Goal: Information Seeking & Learning: Learn about a topic

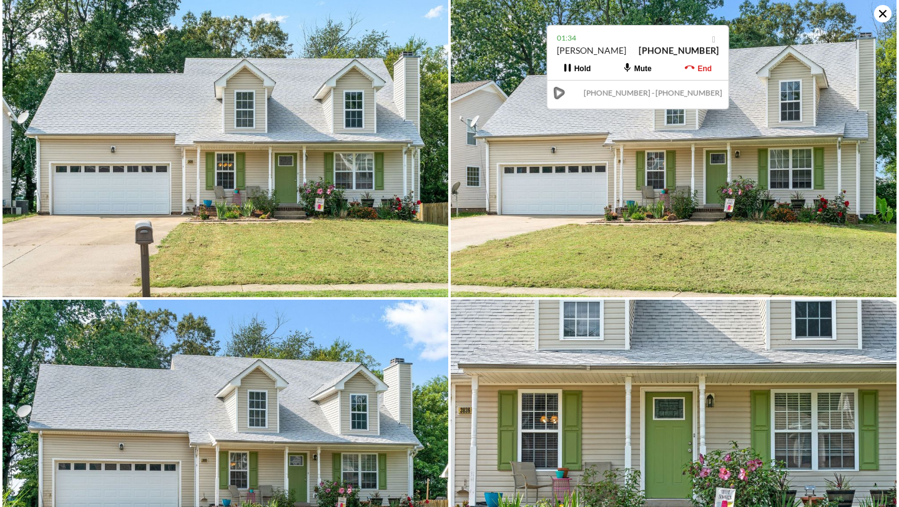
scroll to position [0, 290]
click at [881, 11] on icon at bounding box center [882, 13] width 17 height 17
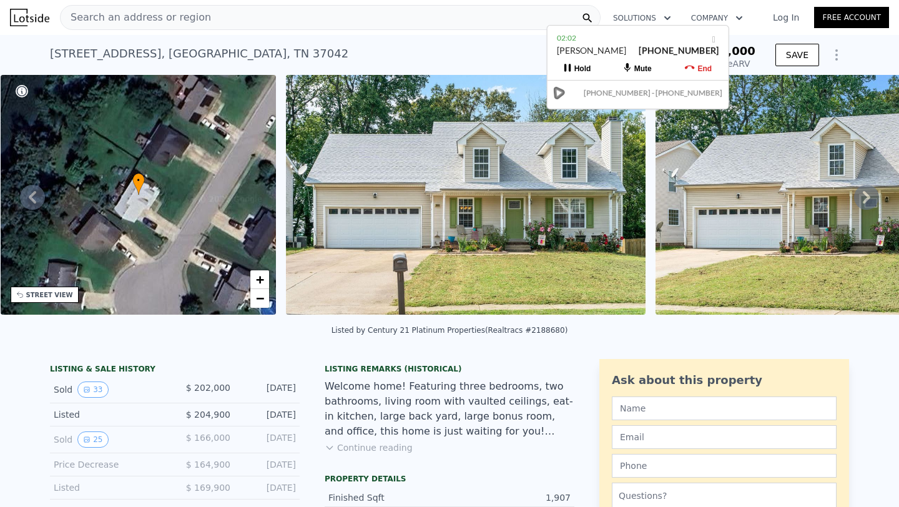
click at [118, 20] on span "Search an address or region" at bounding box center [136, 17] width 151 height 15
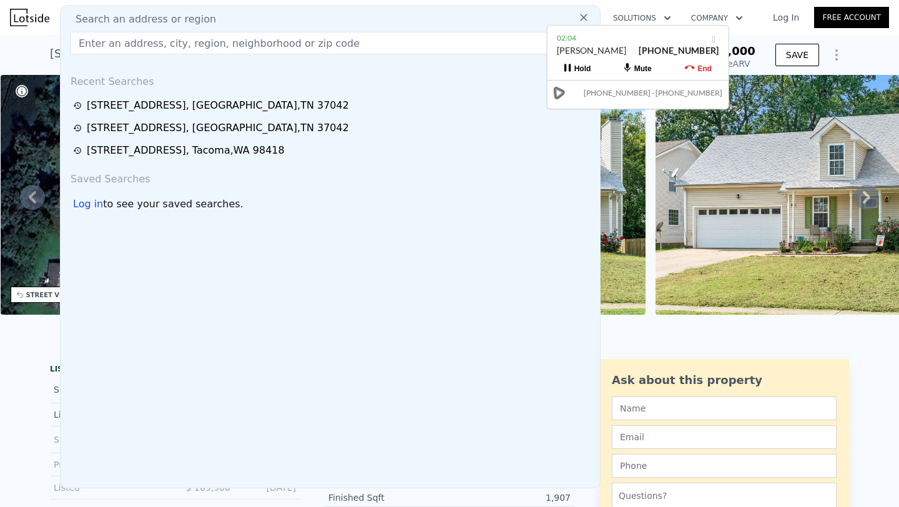
type input "[STREET_ADDRESS]"
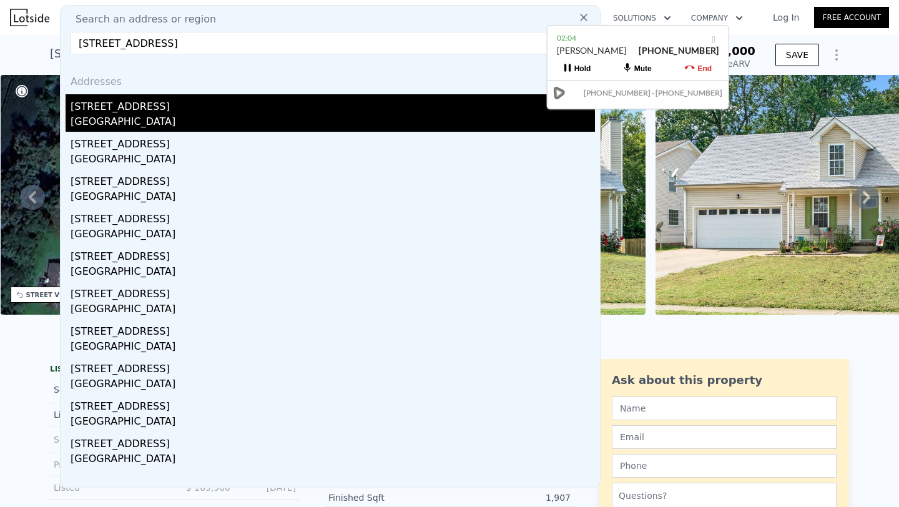
click at [182, 97] on div "[STREET_ADDRESS]" at bounding box center [333, 104] width 525 height 20
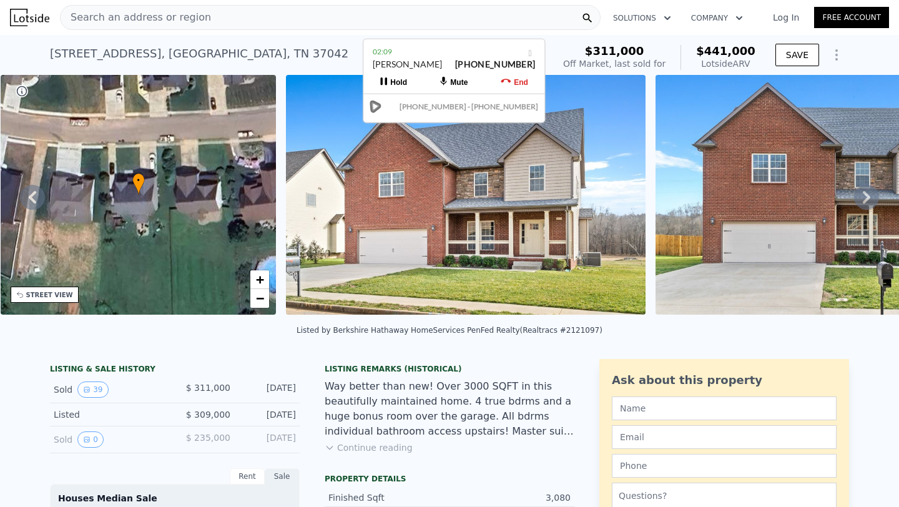
drag, startPoint x: 590, startPoint y: 50, endPoint x: 407, endPoint y: 64, distance: 184.1
click at [407, 64] on div "[PERSON_NAME]" at bounding box center [407, 64] width 69 height 12
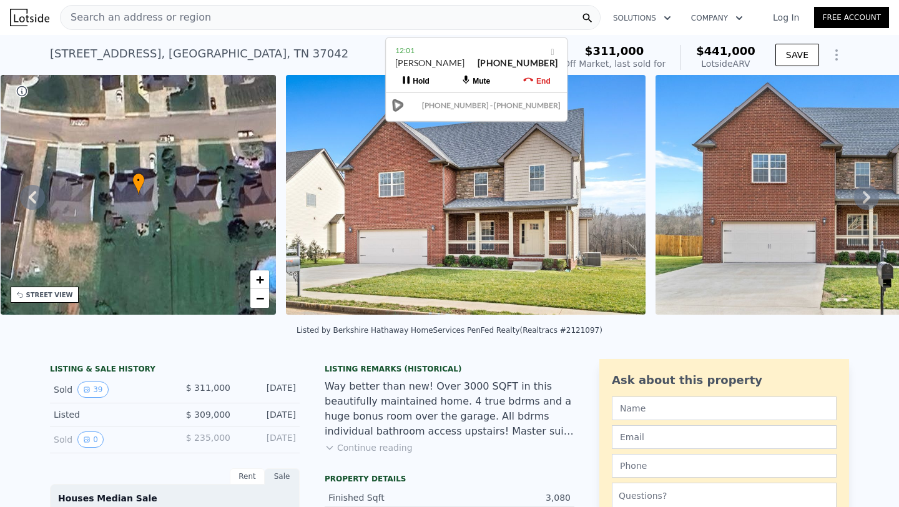
drag, startPoint x: 542, startPoint y: 59, endPoint x: 483, endPoint y: 56, distance: 59.4
click at [483, 57] on div "[PERSON_NAME] [PHONE_NUMBER]" at bounding box center [476, 69] width 162 height 24
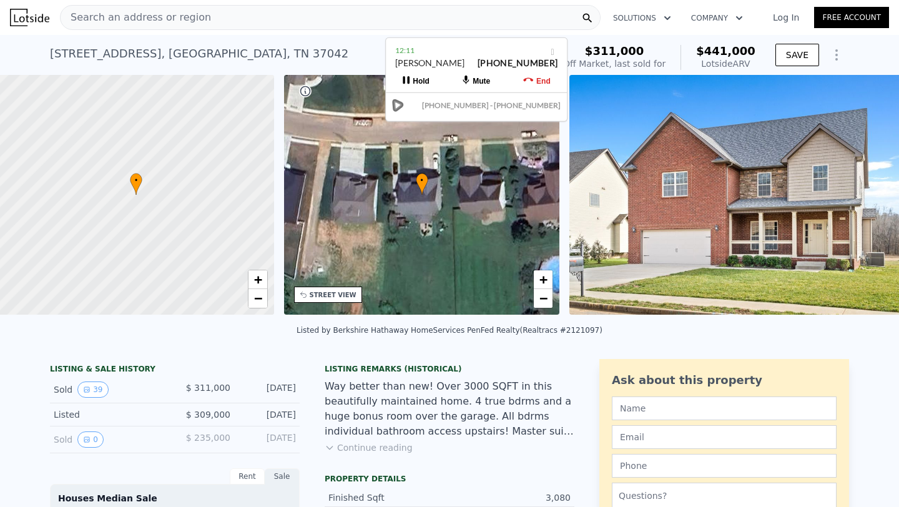
scroll to position [0, 5]
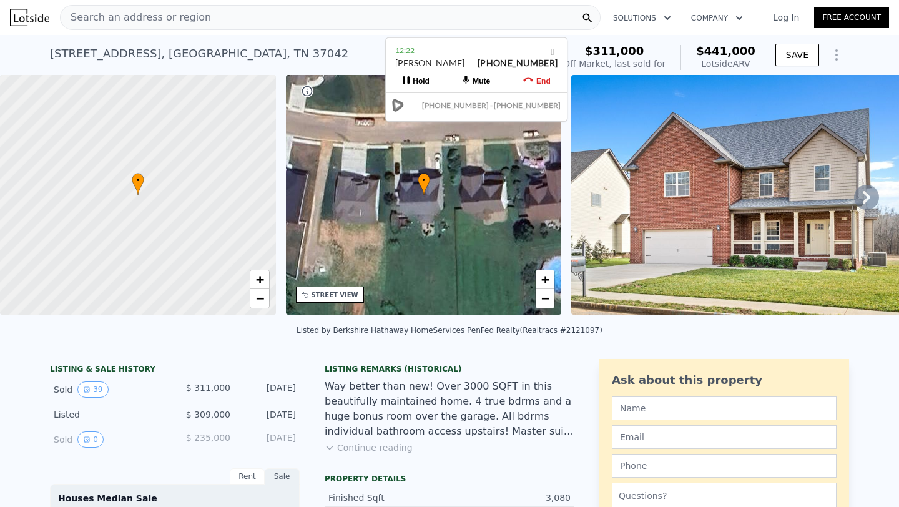
click at [870, 205] on icon at bounding box center [866, 197] width 25 height 25
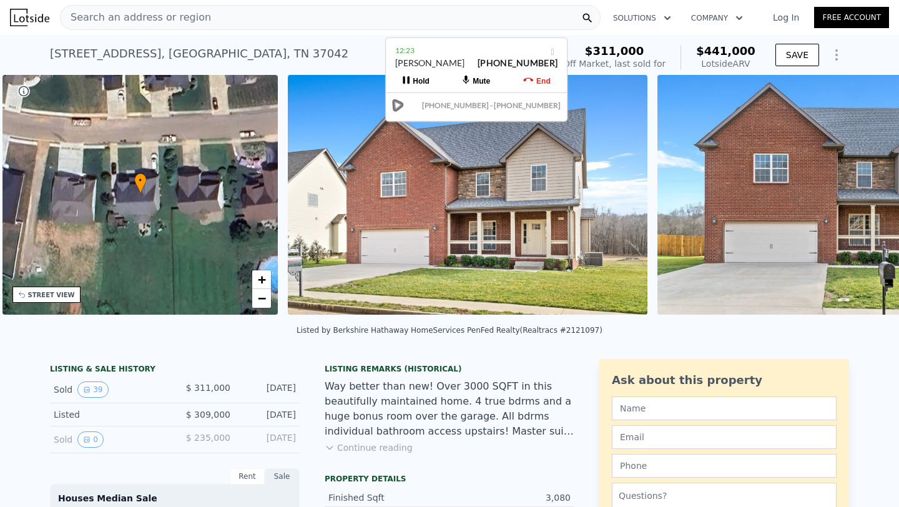
scroll to position [0, 290]
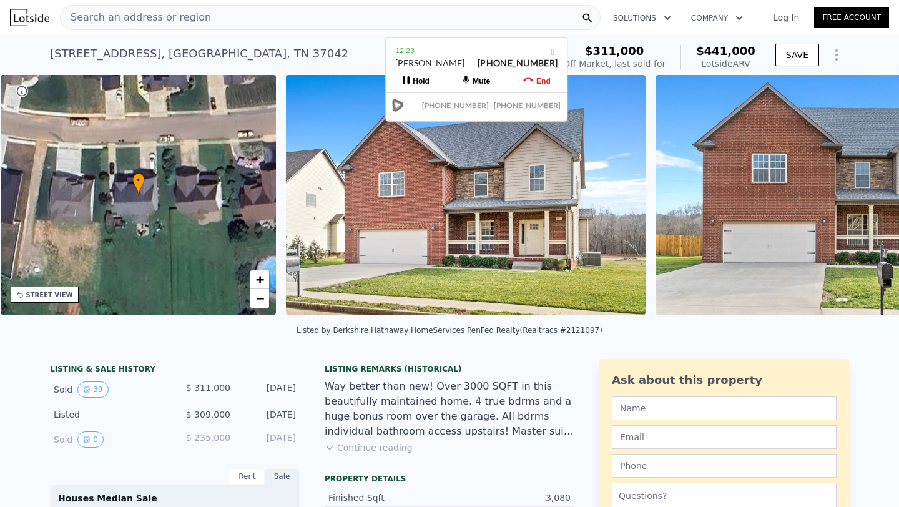
click at [870, 205] on img at bounding box center [836, 195] width 360 height 240
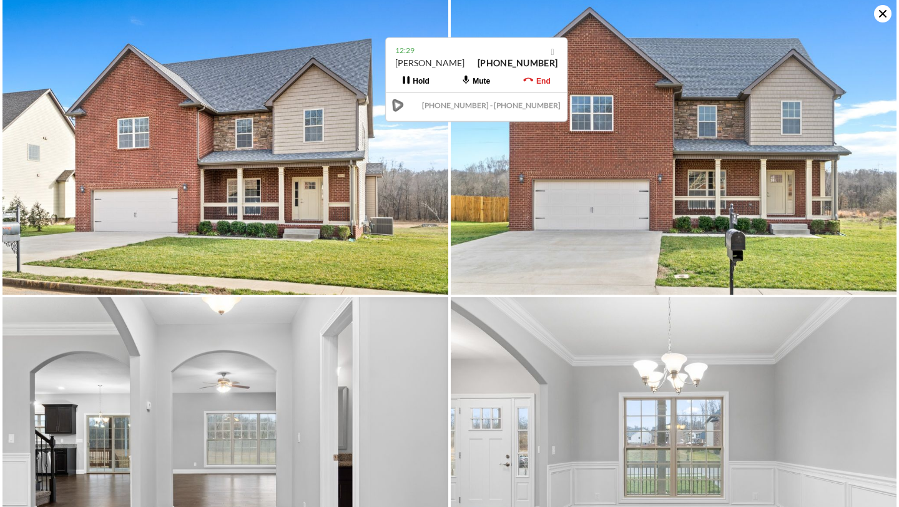
scroll to position [0, 0]
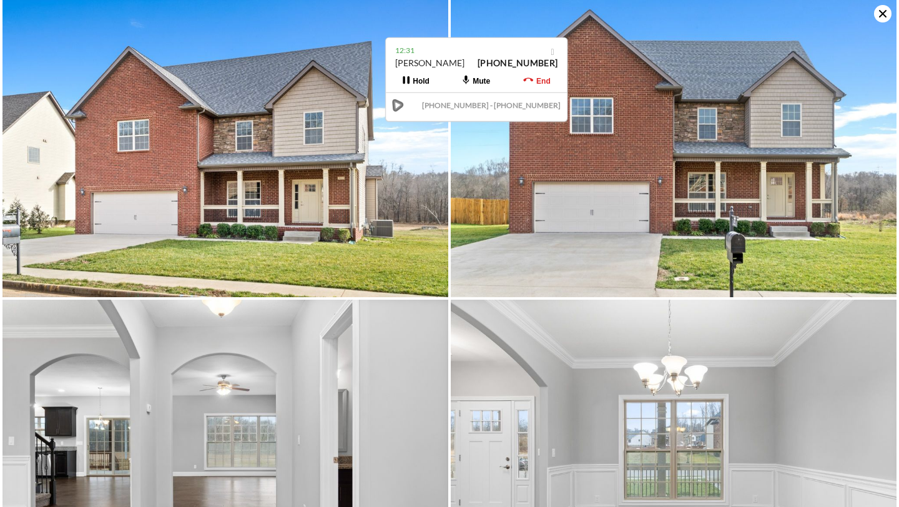
click at [887, 14] on icon at bounding box center [882, 13] width 17 height 17
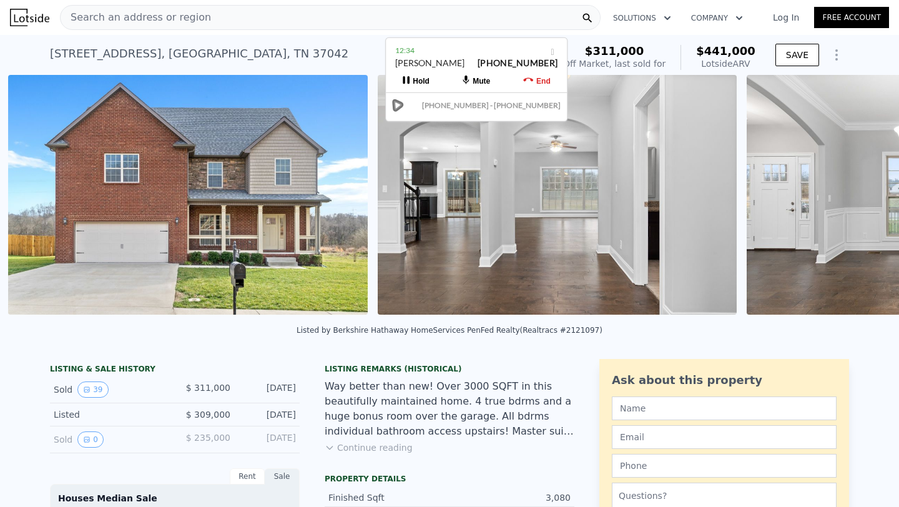
scroll to position [0, 941]
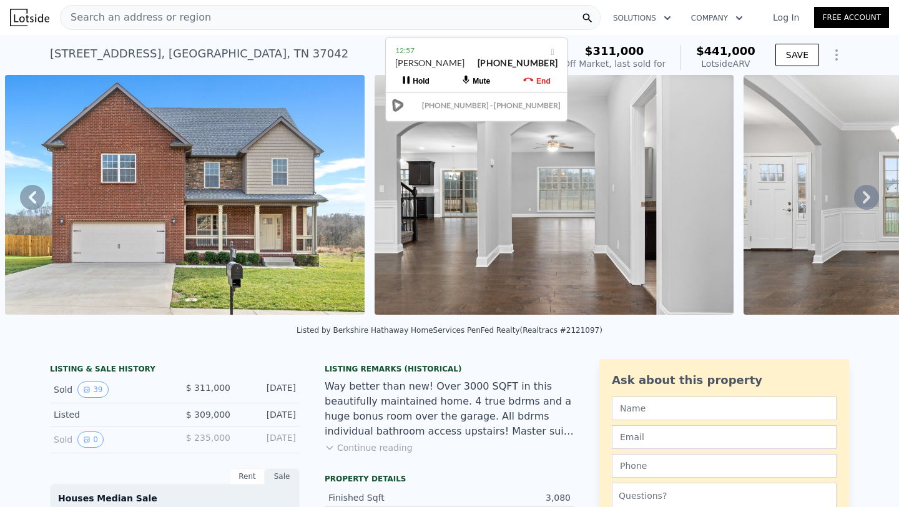
click at [866, 197] on icon at bounding box center [866, 197] width 7 height 12
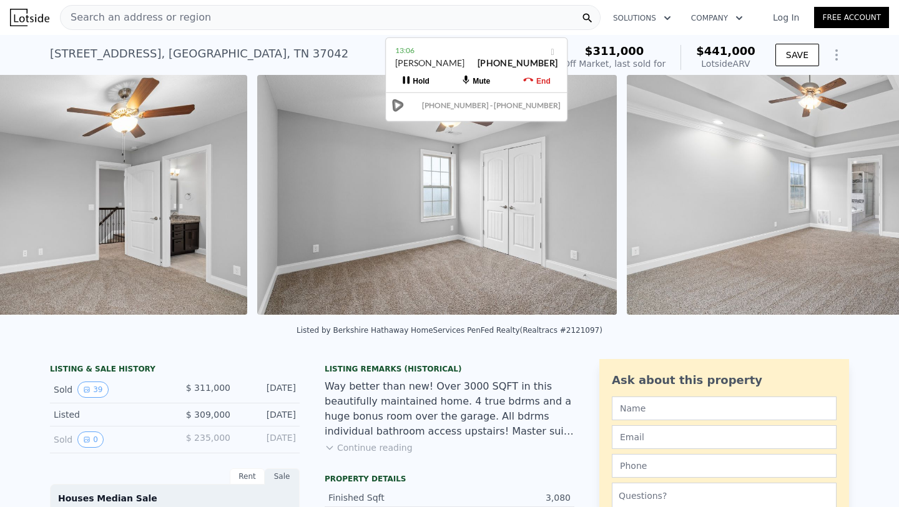
scroll to position [0, 8331]
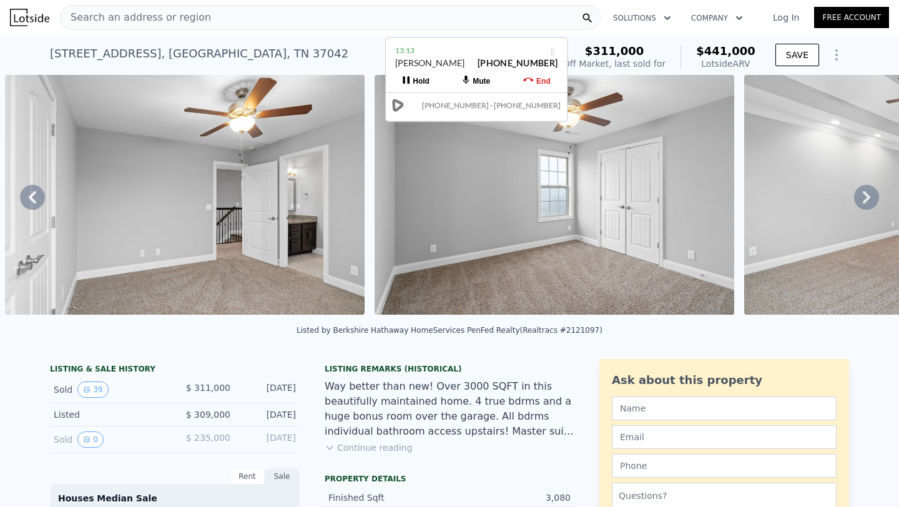
click at [292, 41] on div "[STREET_ADDRESS] Sold [DATE] for $311k (~ARV $441k )" at bounding box center [299, 57] width 498 height 35
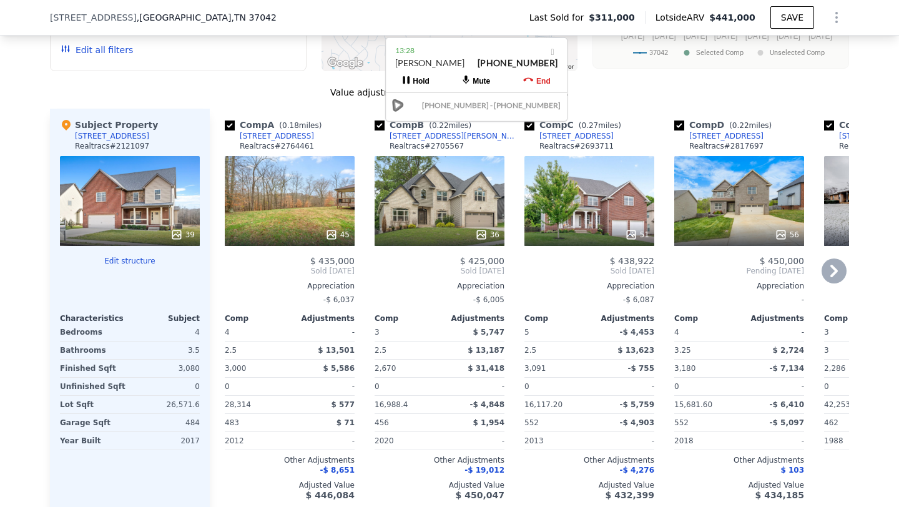
scroll to position [1424, 0]
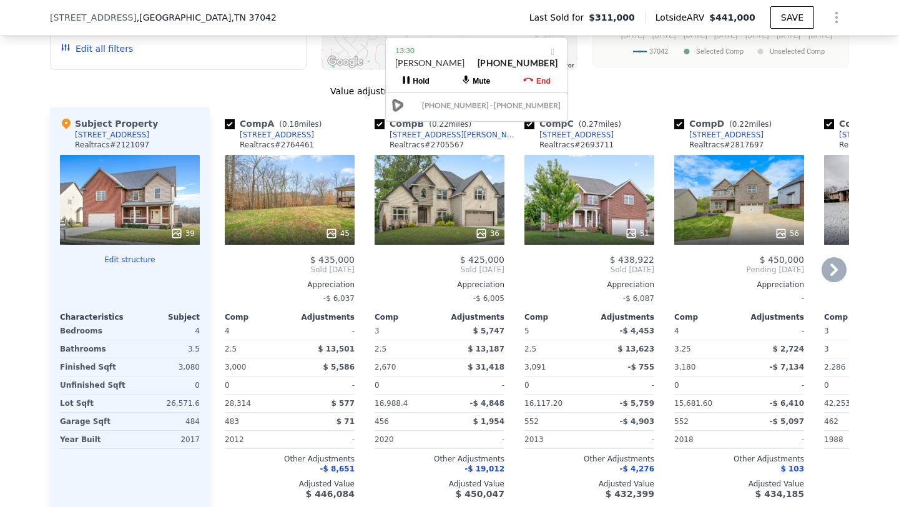
click at [832, 257] on icon at bounding box center [834, 269] width 25 height 25
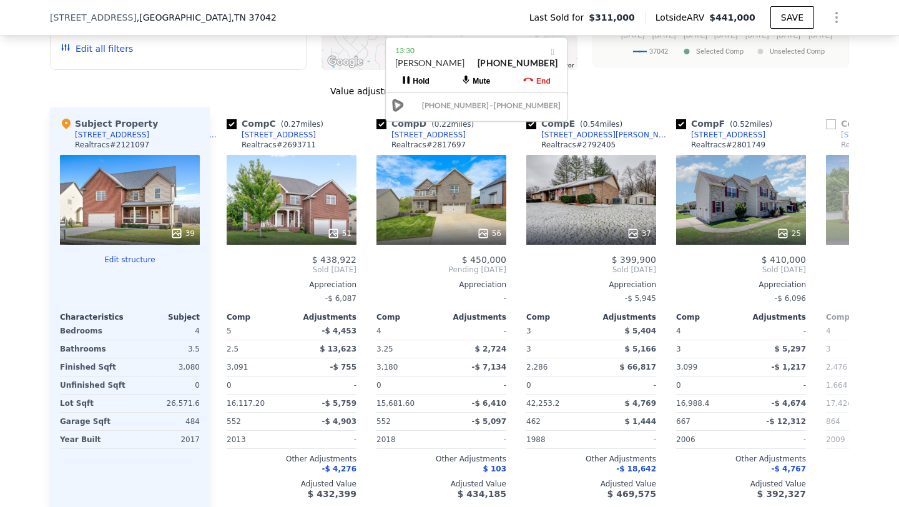
scroll to position [0, 300]
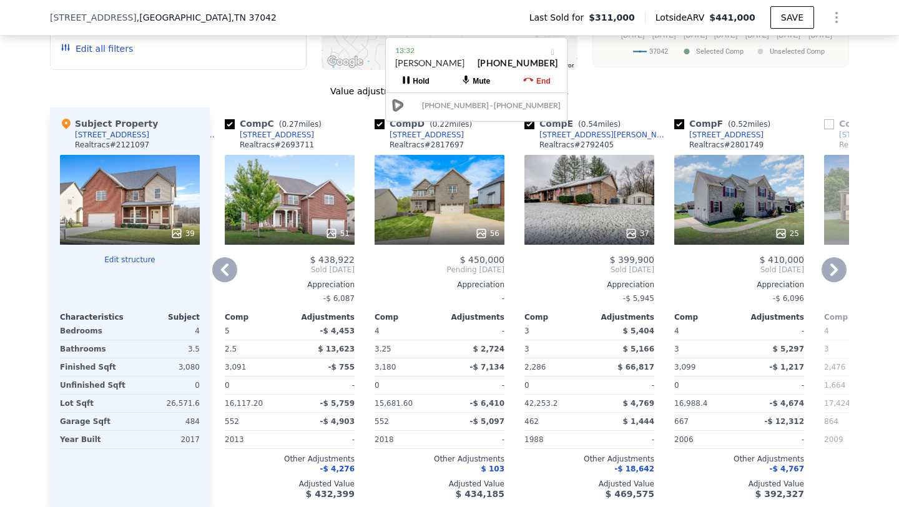
click at [834, 264] on icon at bounding box center [834, 270] width 7 height 12
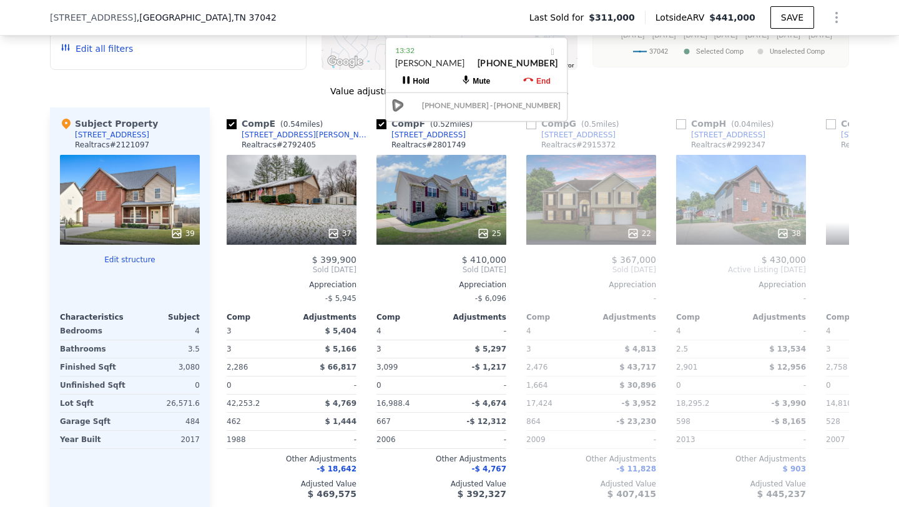
scroll to position [0, 600]
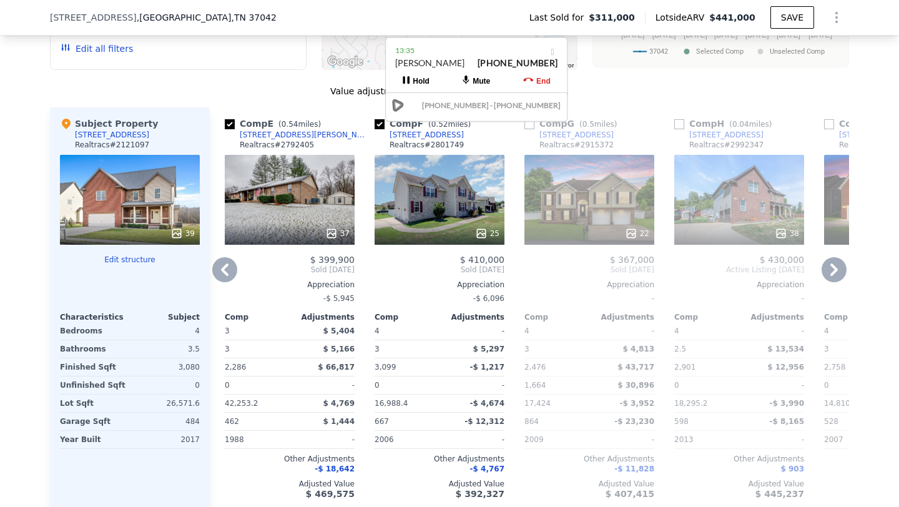
click at [834, 264] on icon at bounding box center [834, 270] width 7 height 12
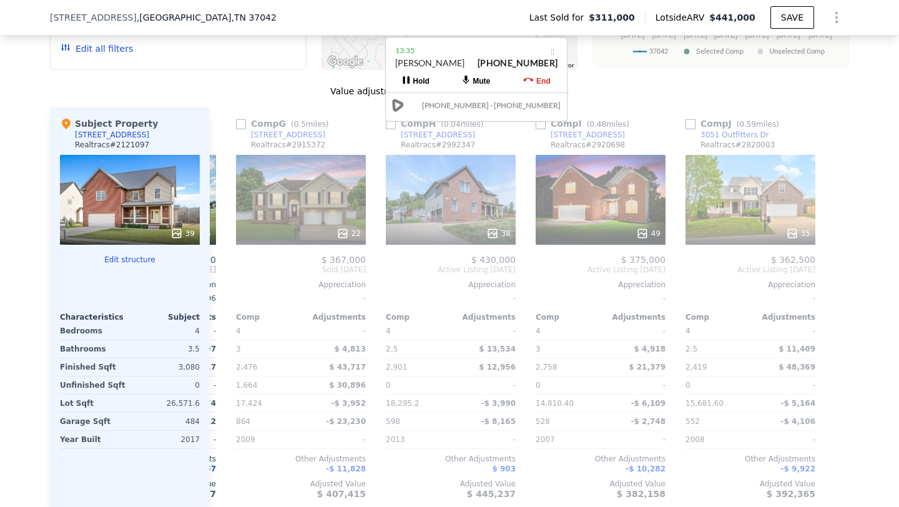
scroll to position [0, 889]
click at [234, 257] on icon at bounding box center [224, 269] width 25 height 25
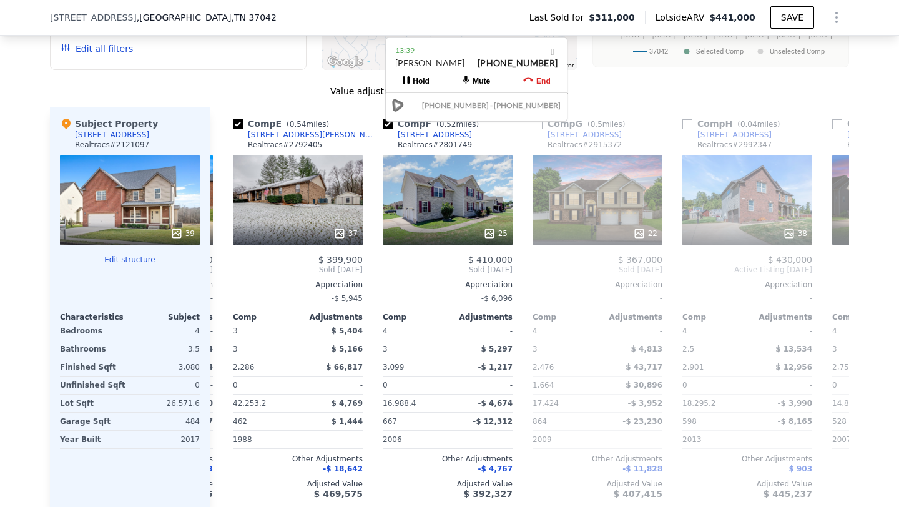
scroll to position [0, 590]
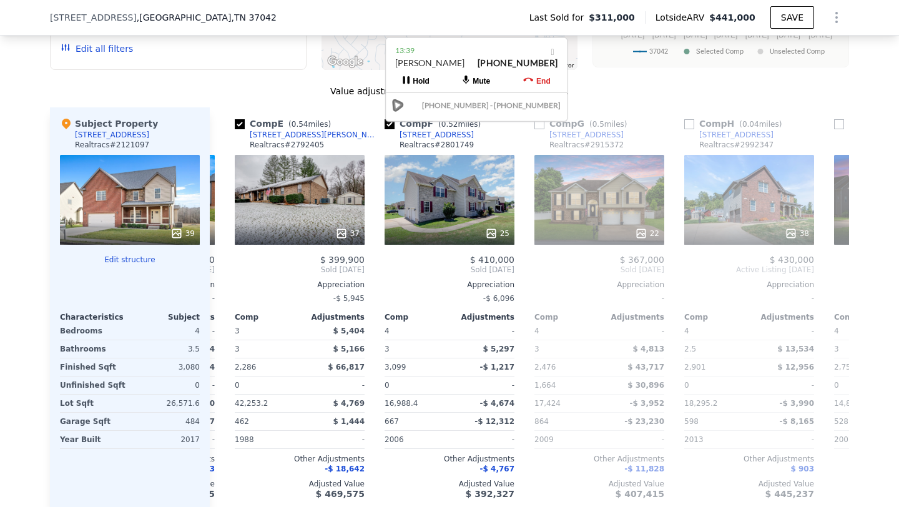
click at [234, 255] on div "Comp E ( 0.54 miles) [STREET_ADDRESS][PERSON_NAME] Realtracs # 2792405 37 $ 399…" at bounding box center [300, 308] width 140 height 402
click at [228, 259] on icon at bounding box center [224, 269] width 25 height 25
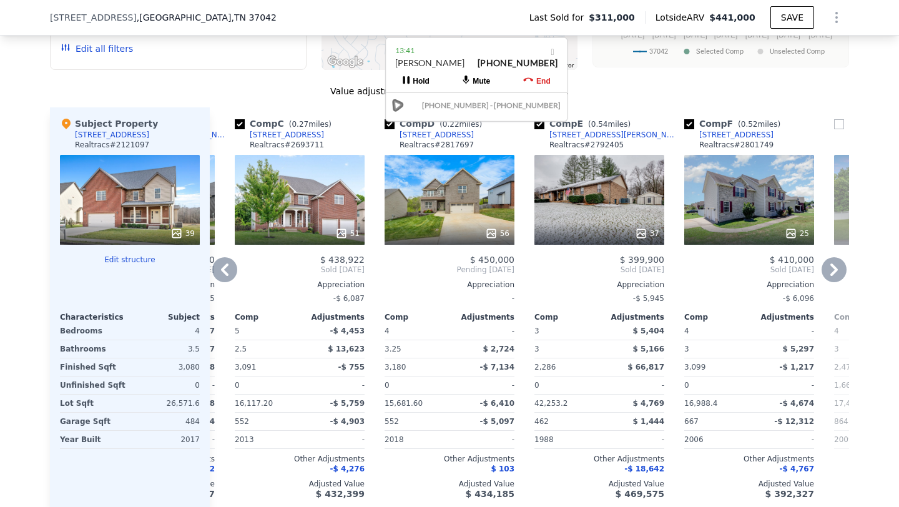
click at [222, 259] on icon at bounding box center [224, 269] width 25 height 25
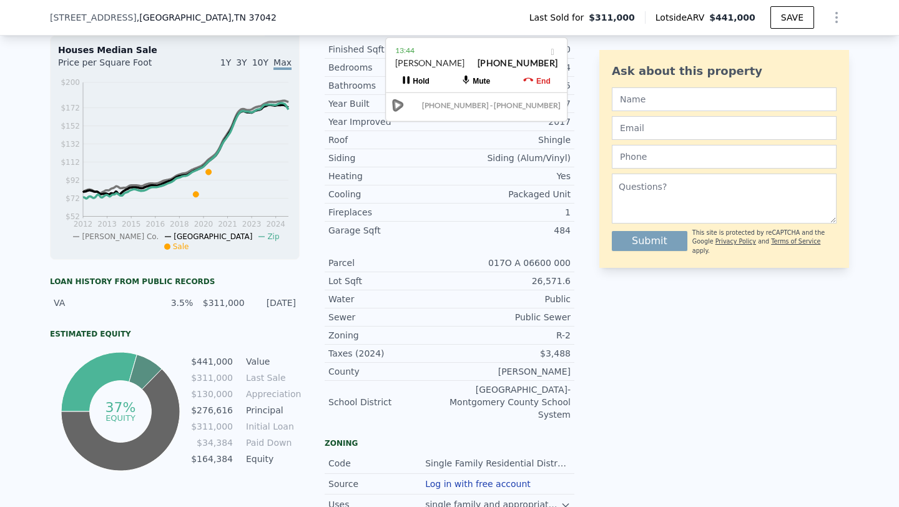
scroll to position [0, 0]
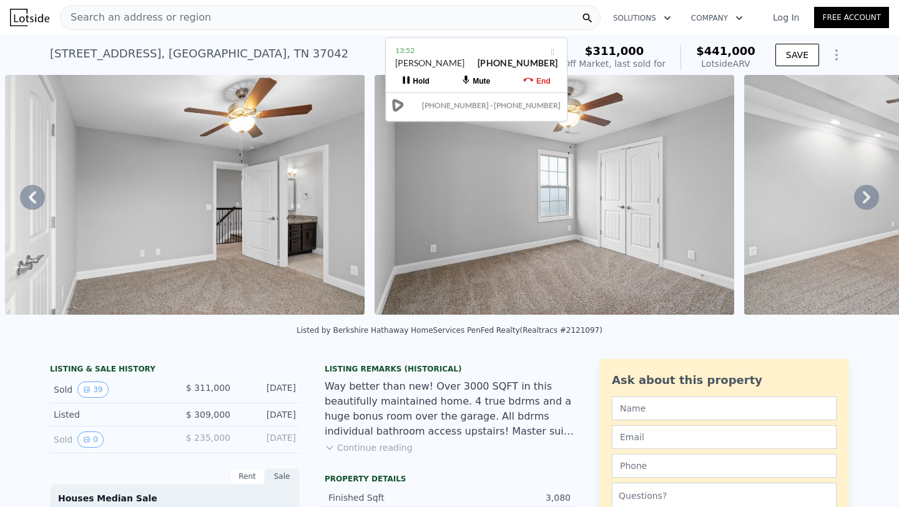
click at [30, 200] on icon at bounding box center [32, 197] width 25 height 25
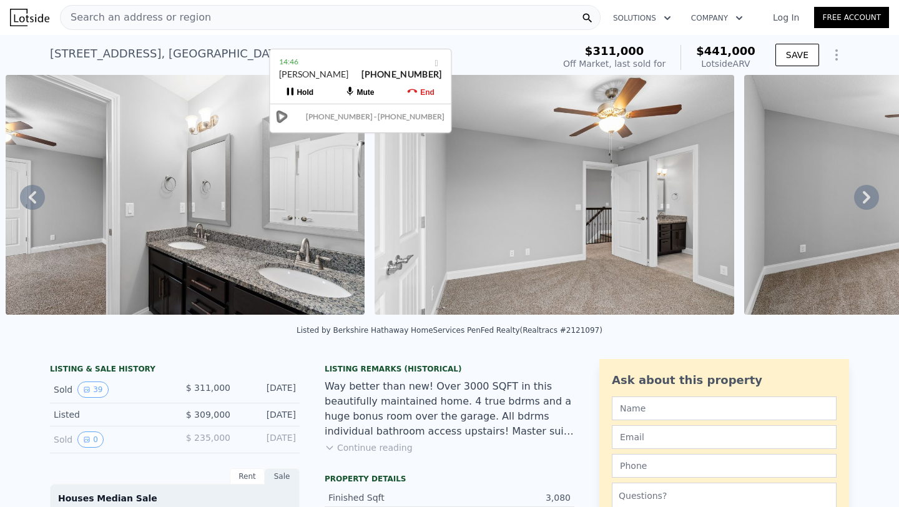
click at [37, 192] on icon at bounding box center [32, 197] width 25 height 25
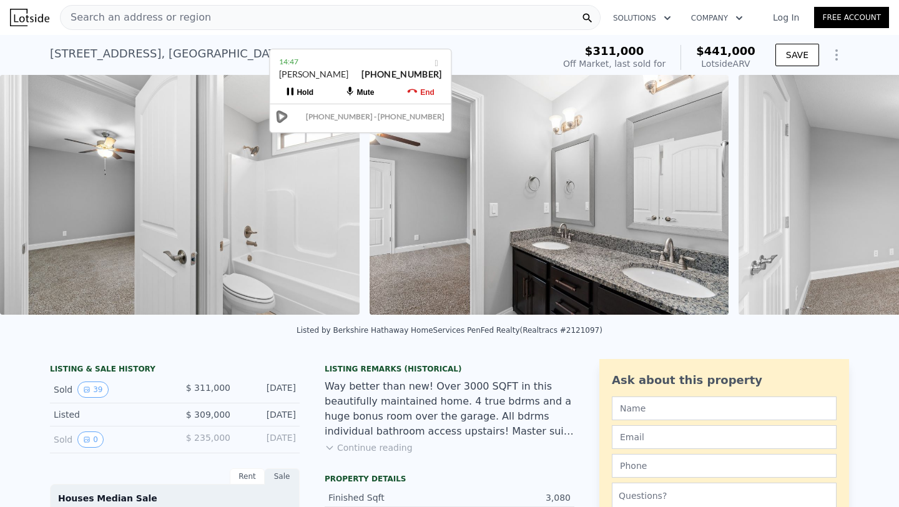
scroll to position [0, 7593]
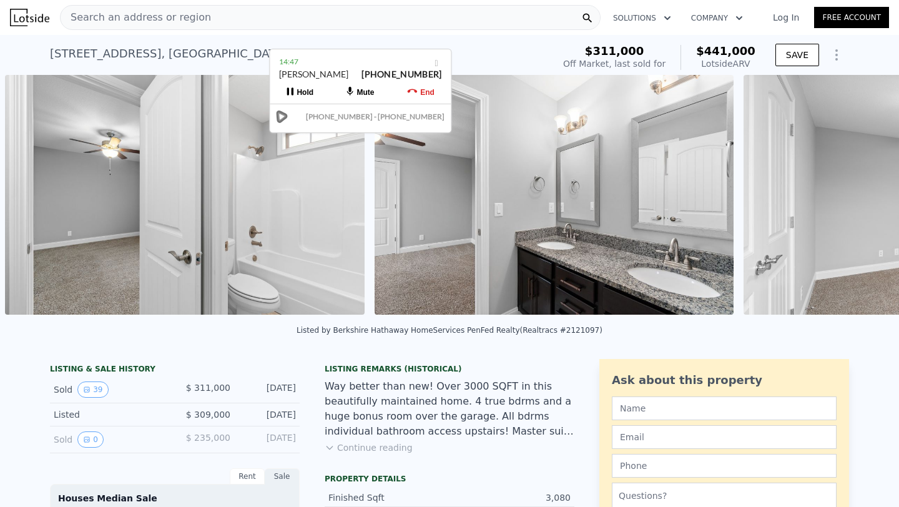
click at [37, 192] on img at bounding box center [185, 195] width 360 height 240
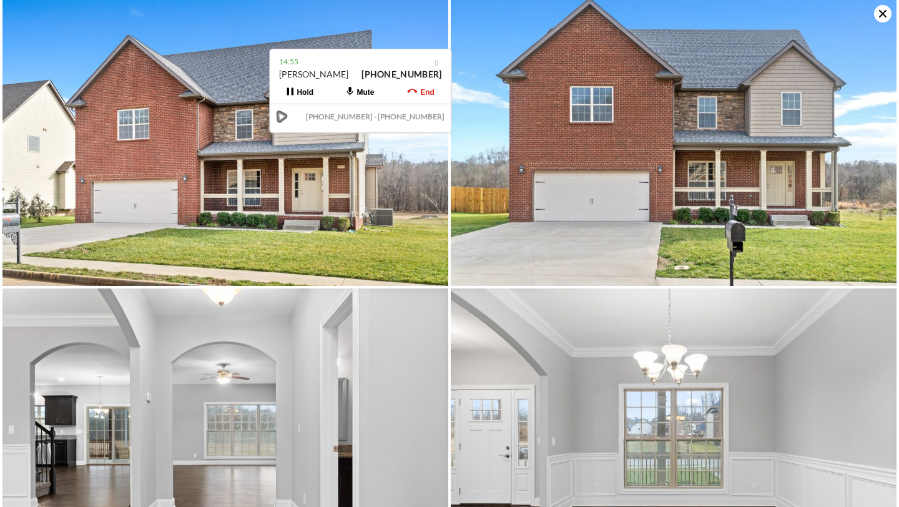
scroll to position [0, 0]
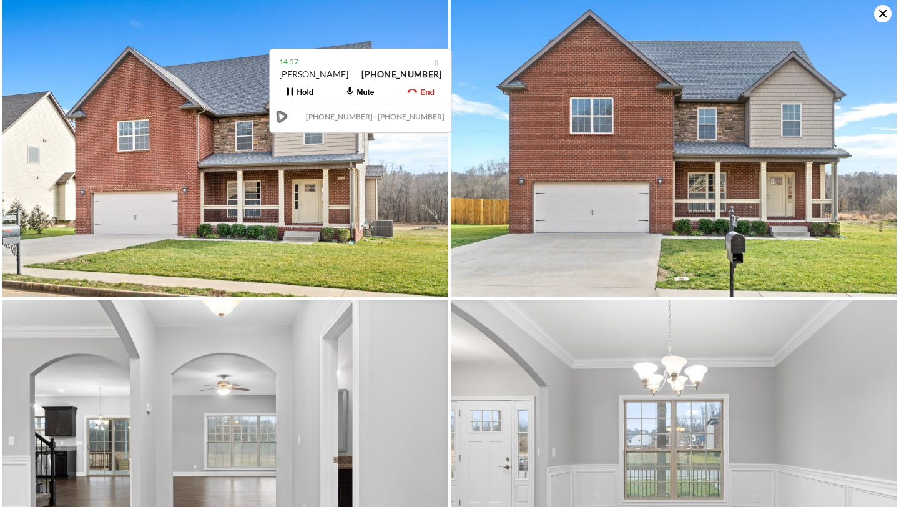
click at [881, 15] on icon at bounding box center [882, 13] width 7 height 7
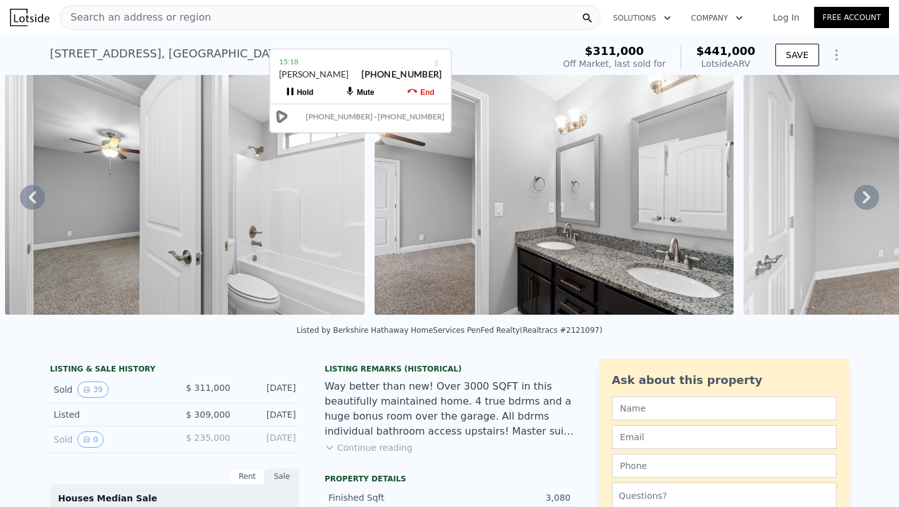
click at [871, 203] on icon at bounding box center [866, 197] width 25 height 25
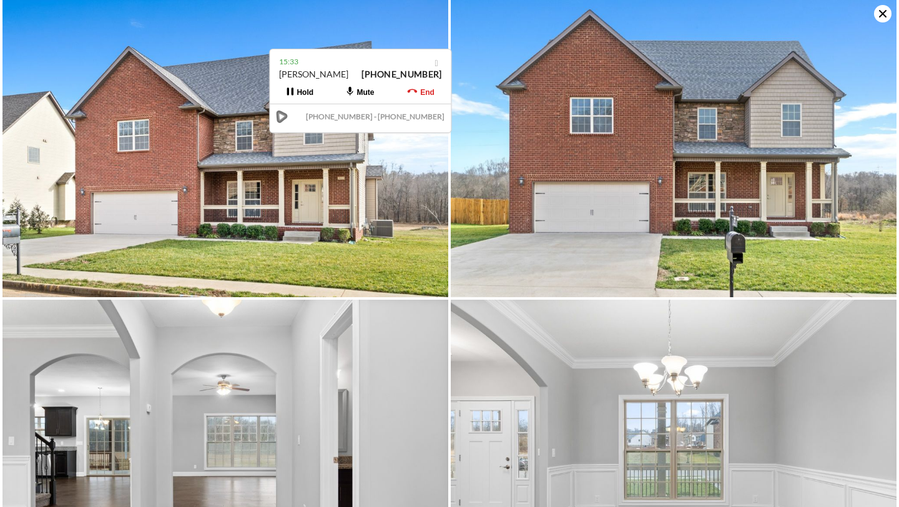
click at [882, 14] on icon at bounding box center [882, 13] width 7 height 7
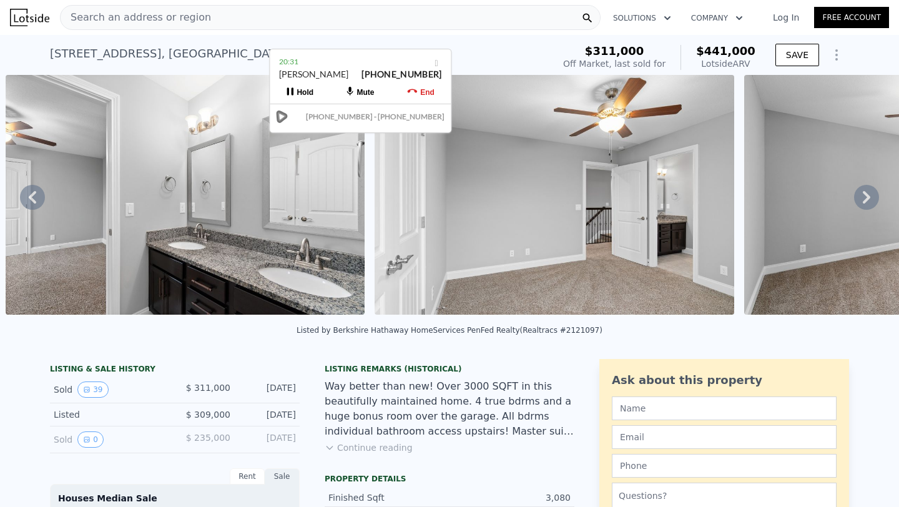
click at [871, 195] on icon at bounding box center [866, 197] width 25 height 25
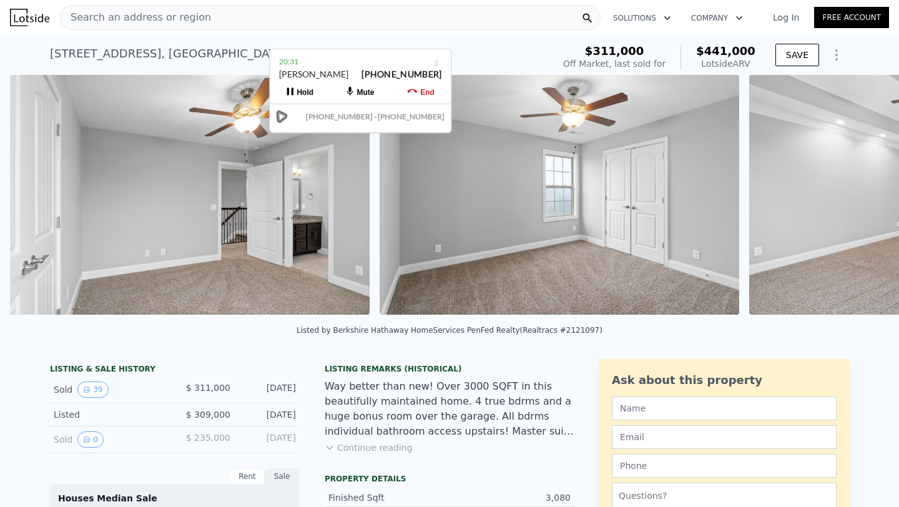
scroll to position [0, 8331]
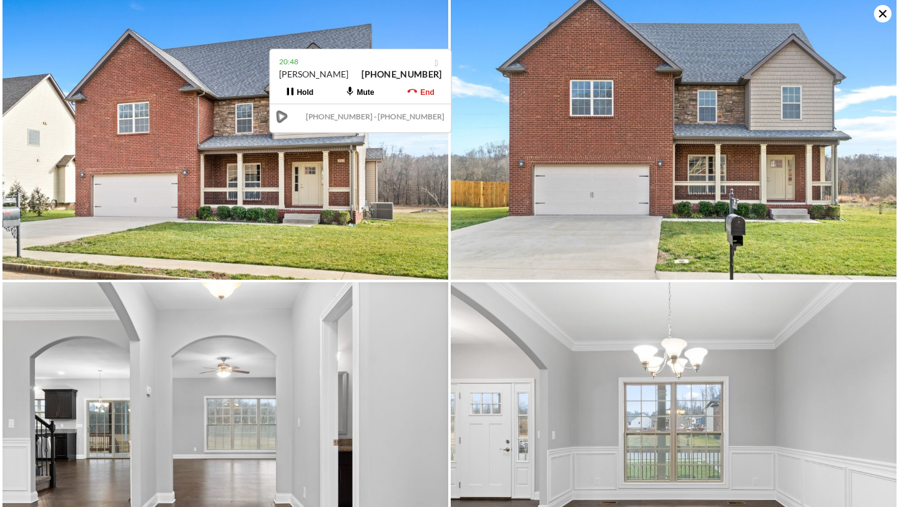
scroll to position [0, 0]
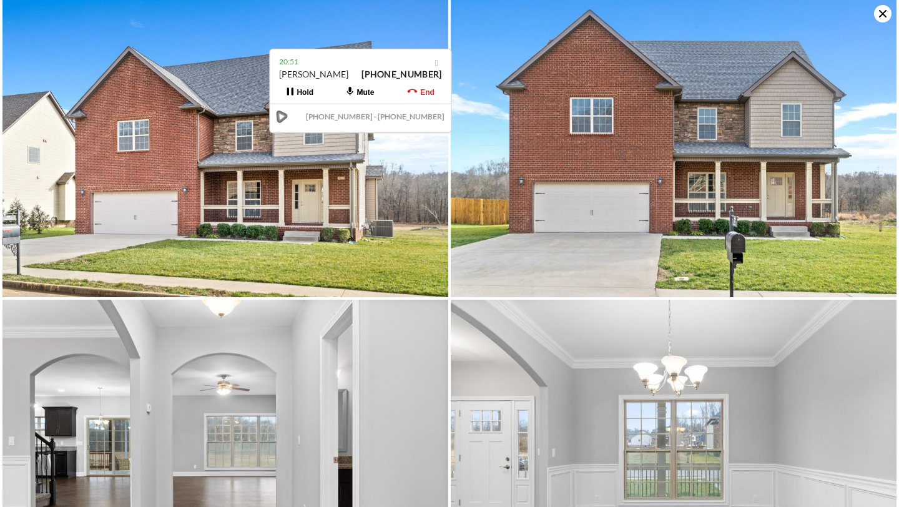
click at [885, 18] on icon at bounding box center [882, 13] width 17 height 17
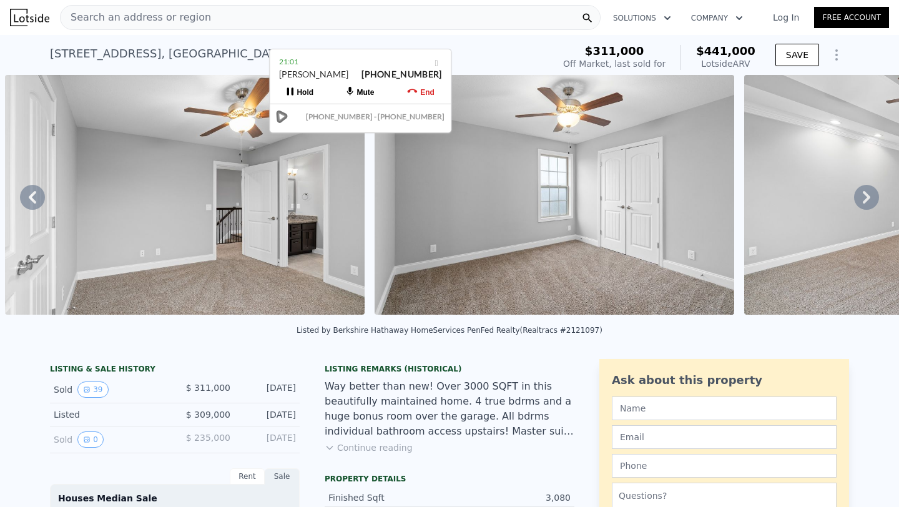
click at [864, 204] on icon at bounding box center [866, 197] width 25 height 25
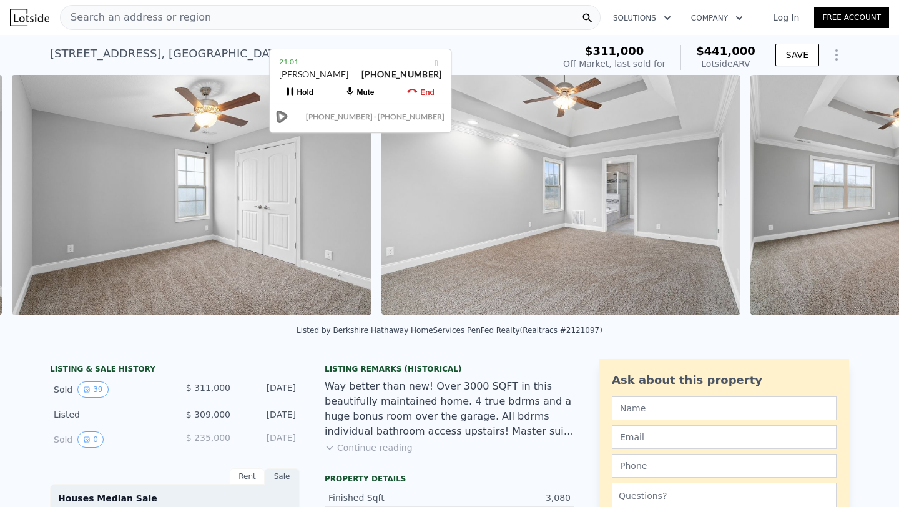
scroll to position [0, 8701]
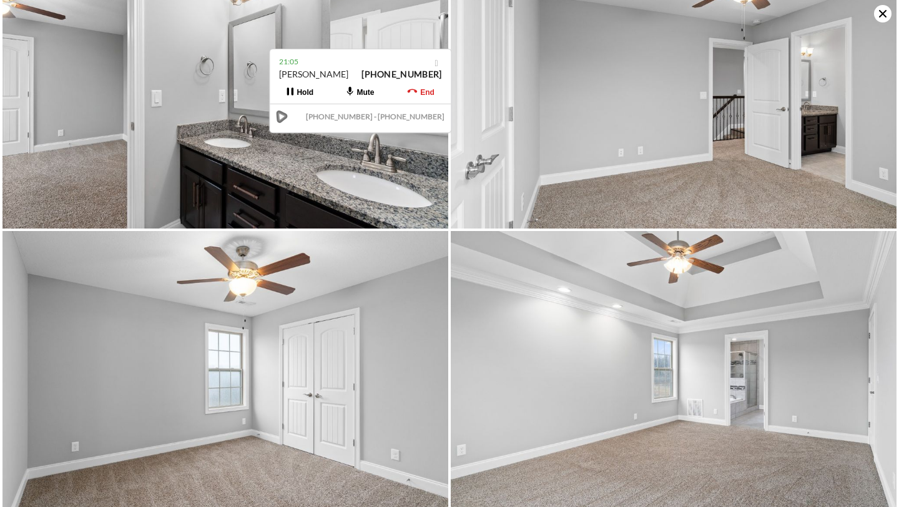
scroll to position [2999, 0]
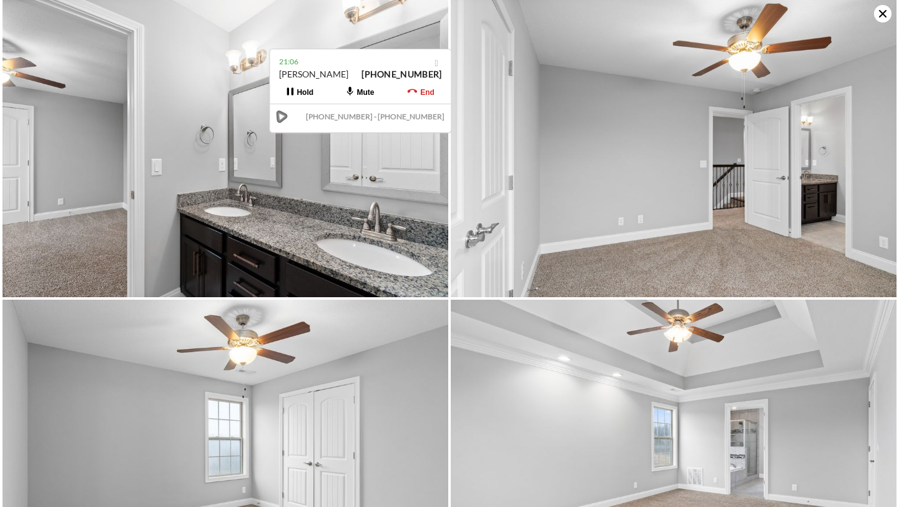
click at [881, 18] on icon at bounding box center [882, 13] width 17 height 17
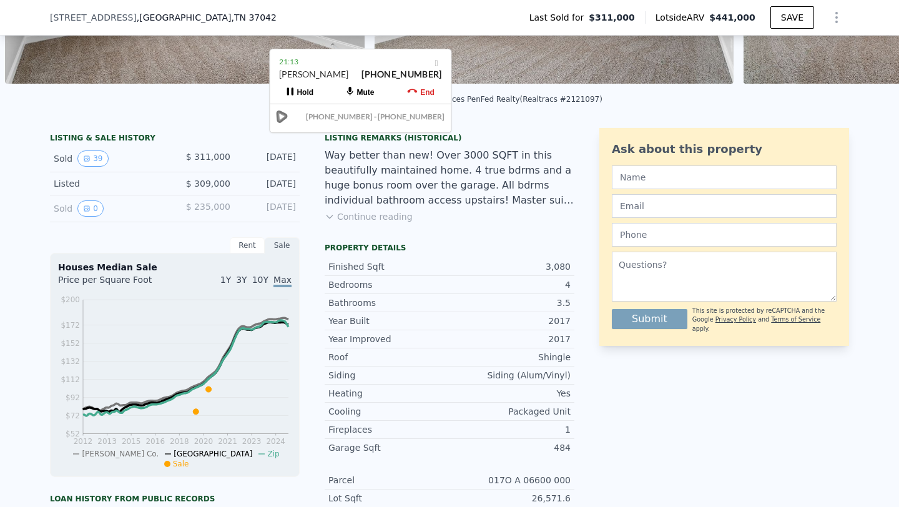
scroll to position [0, 0]
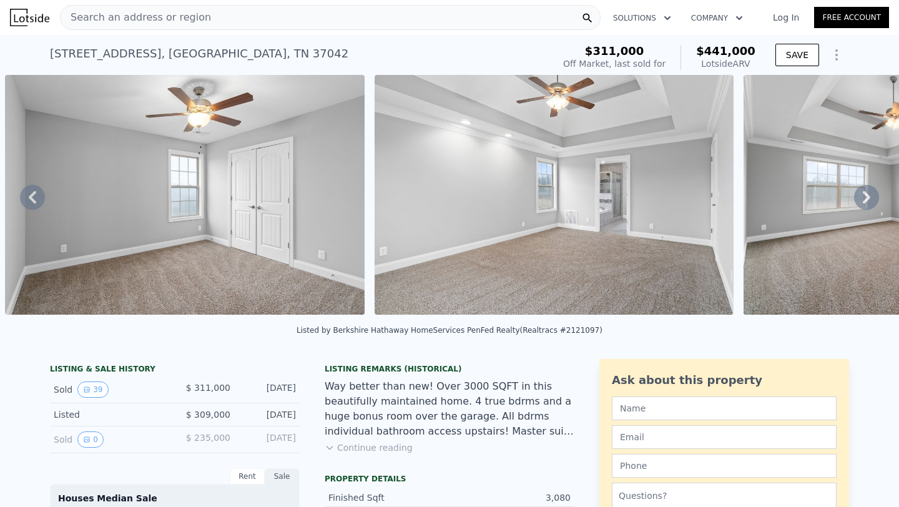
click at [327, 25] on div "Search an address or region" at bounding box center [330, 17] width 541 height 25
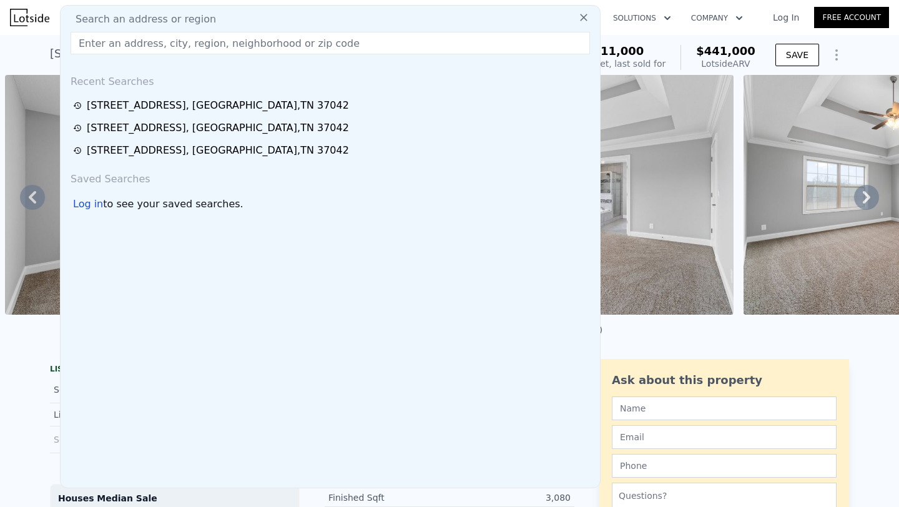
type input "[STREET_ADDRESS]"
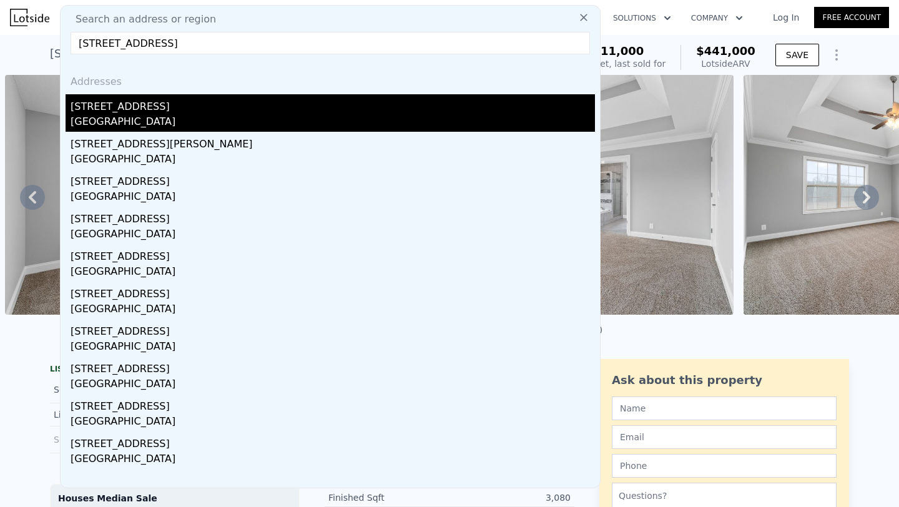
click at [164, 112] on div "[STREET_ADDRESS]" at bounding box center [333, 104] width 525 height 20
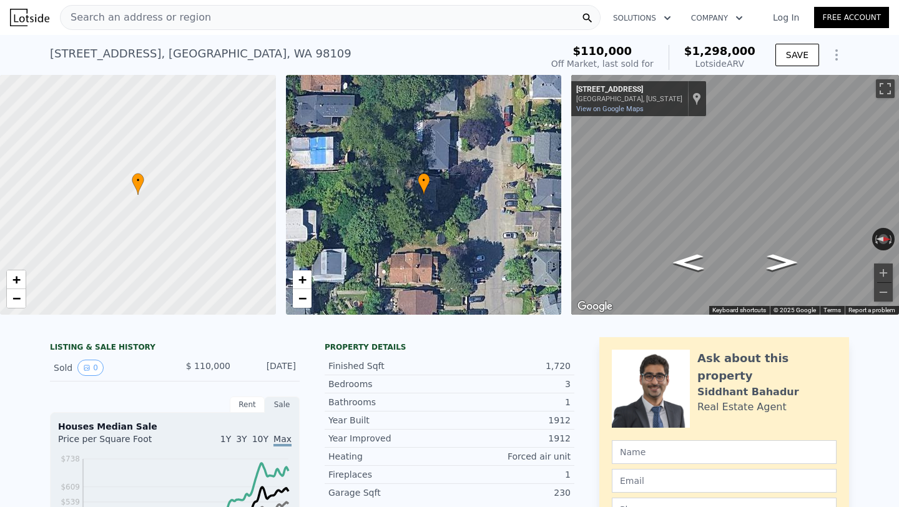
click at [173, 11] on span "Search an address or region" at bounding box center [136, 17] width 151 height 15
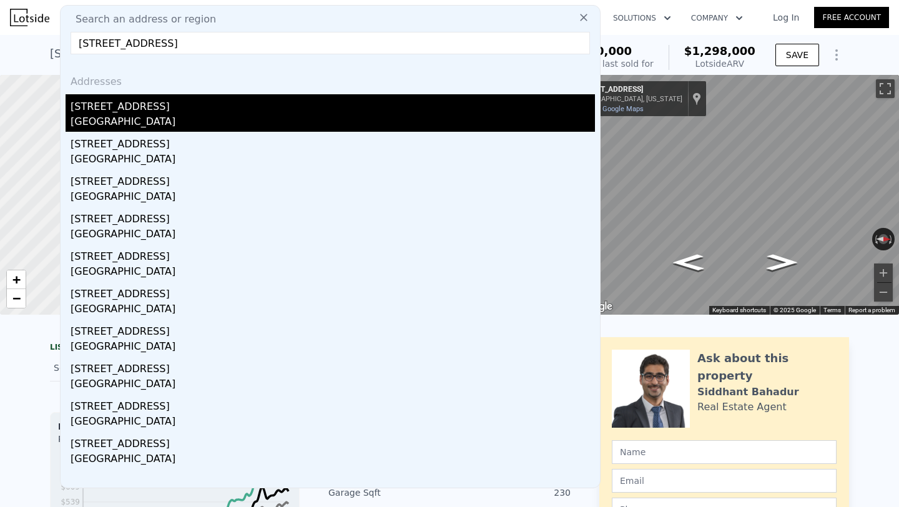
type input "[STREET_ADDRESS]"
click at [165, 107] on div "[STREET_ADDRESS]" at bounding box center [333, 104] width 525 height 20
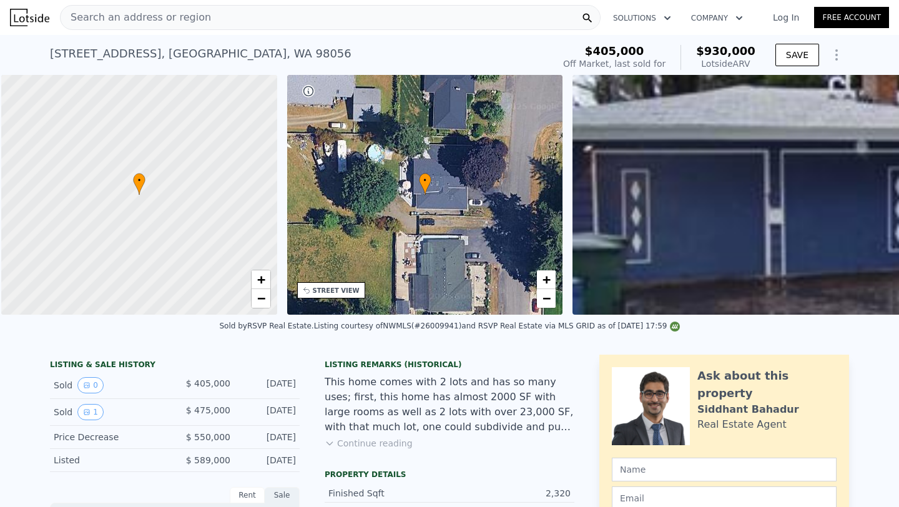
scroll to position [0, 5]
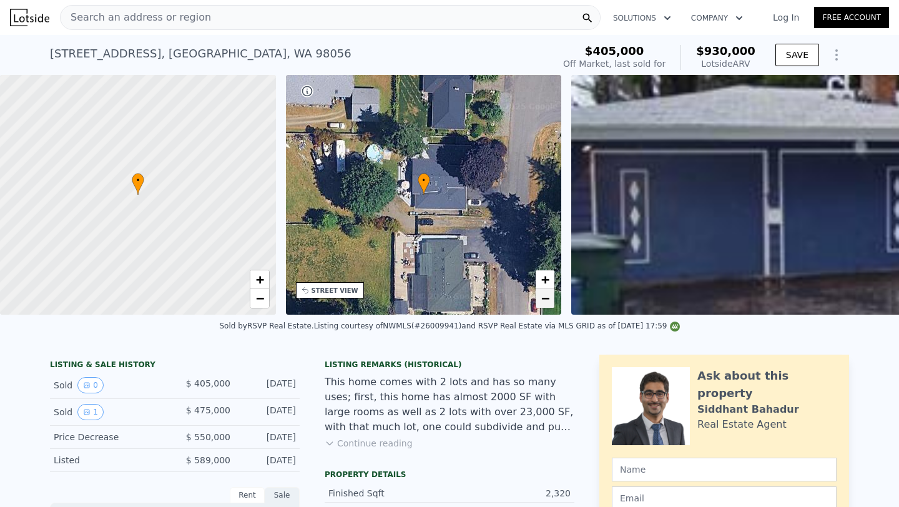
click at [546, 297] on span "−" at bounding box center [545, 298] width 8 height 16
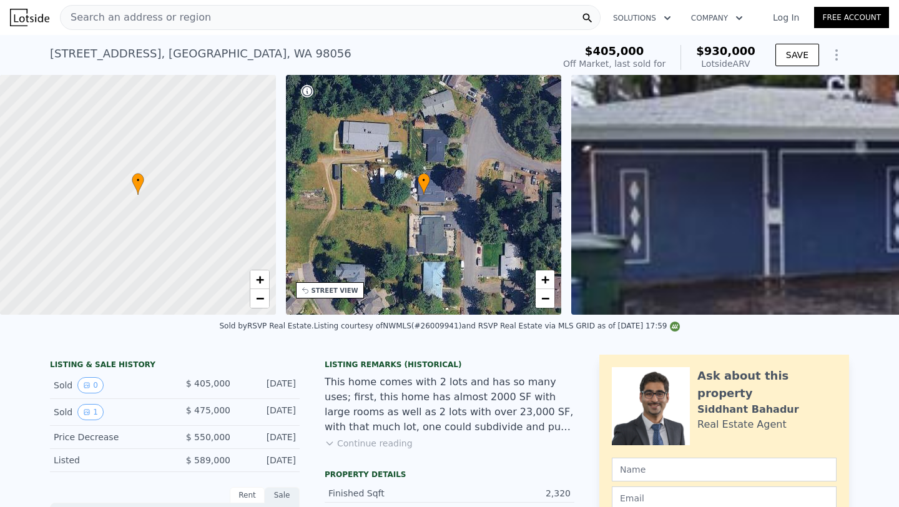
click at [310, 17] on div "Search an address or region" at bounding box center [330, 17] width 541 height 25
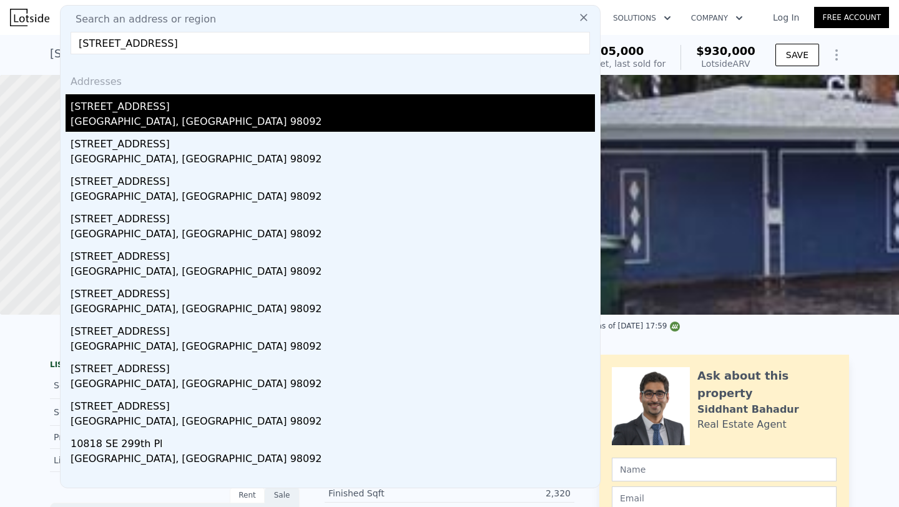
type input "[STREET_ADDRESS]"
click at [240, 112] on div "[STREET_ADDRESS]" at bounding box center [333, 104] width 525 height 20
